Goal: Navigation & Orientation: Find specific page/section

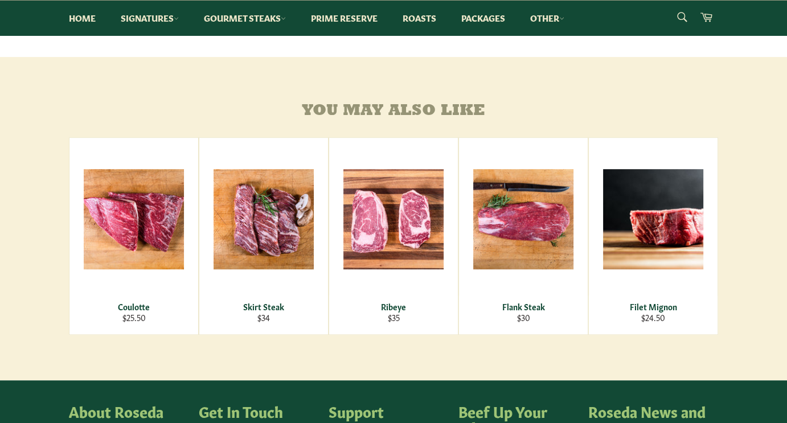
scroll to position [592, 0]
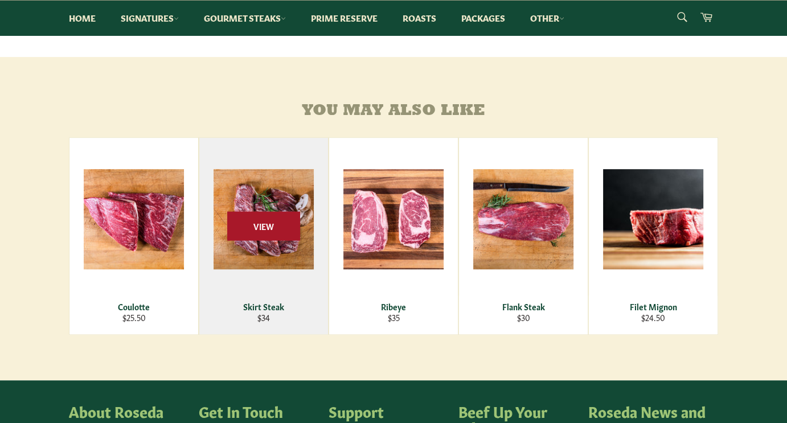
click at [267, 240] on span "View" at bounding box center [263, 225] width 73 height 29
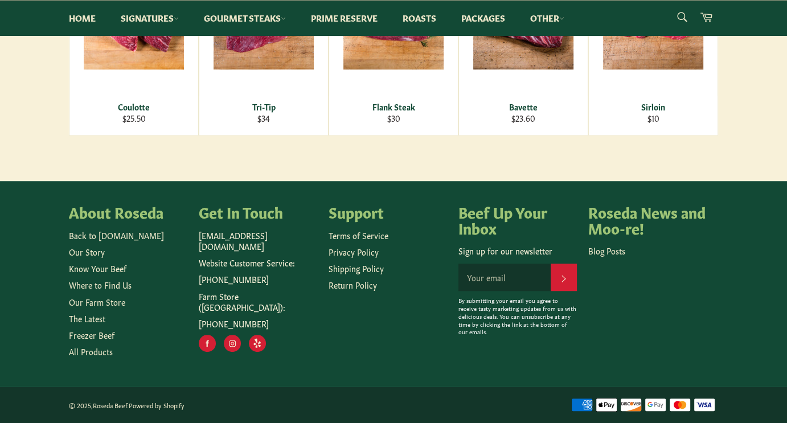
scroll to position [794, 0]
click at [104, 303] on link "Our Farm Store" at bounding box center [97, 301] width 56 height 11
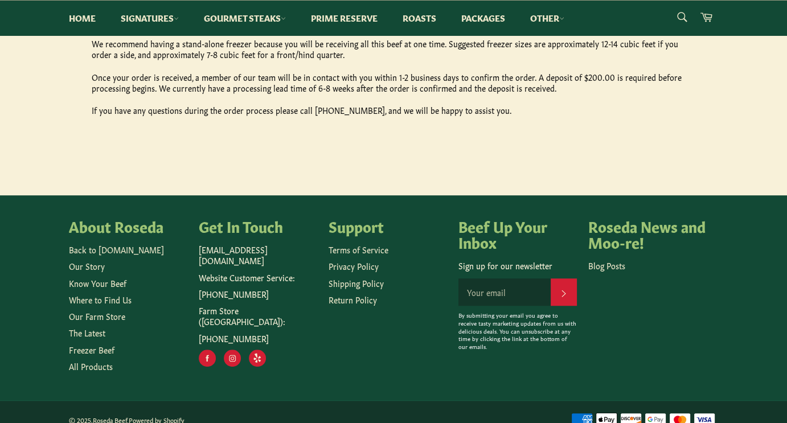
scroll to position [704, 0]
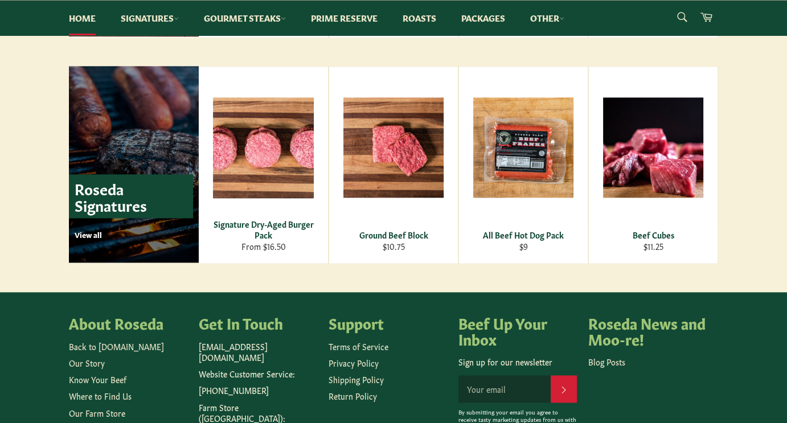
scroll to position [1548, 0]
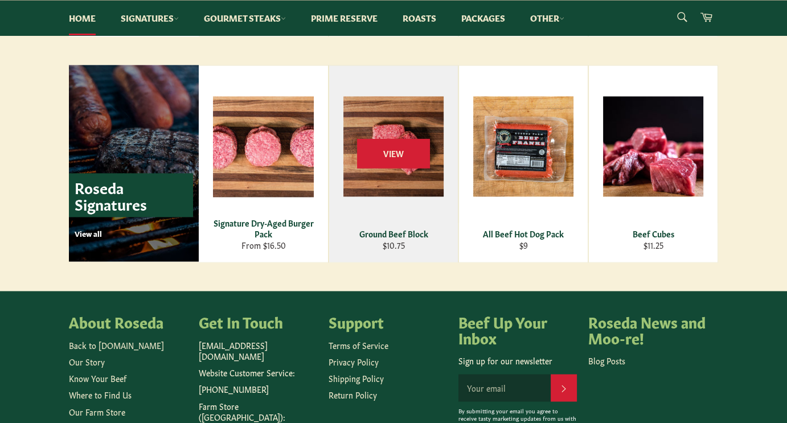
click at [394, 178] on div "View" at bounding box center [393, 163] width 129 height 196
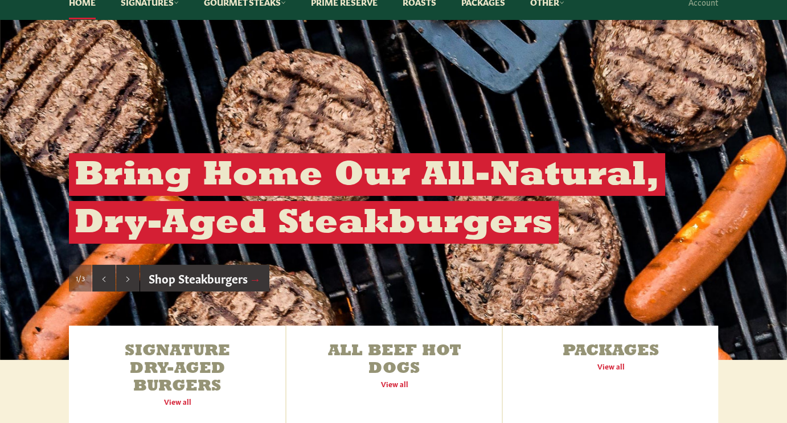
scroll to position [121, 0]
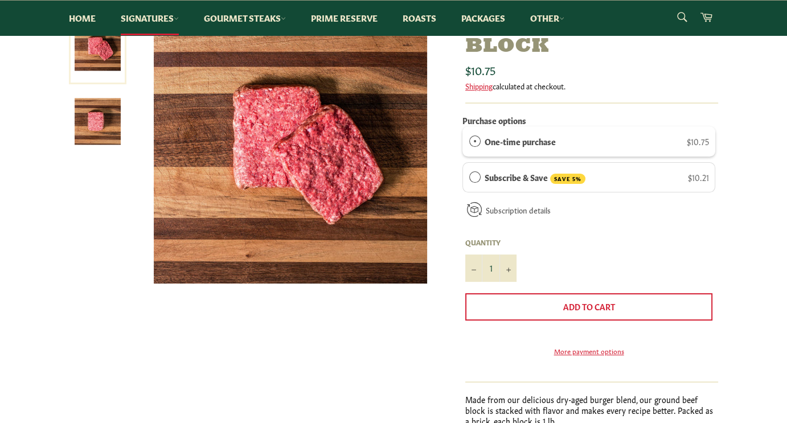
scroll to position [161, 0]
